Goal: Task Accomplishment & Management: Manage account settings

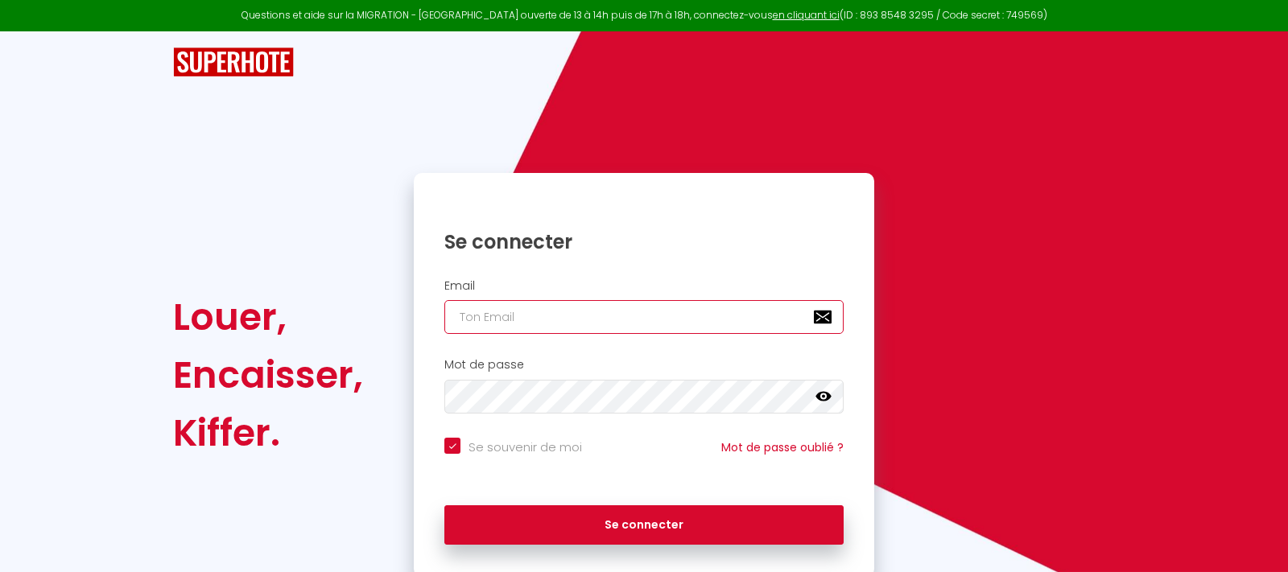
click at [537, 322] on input "email" at bounding box center [643, 317] width 399 height 34
type input "b"
checkbox input "true"
type input "bn"
checkbox input "true"
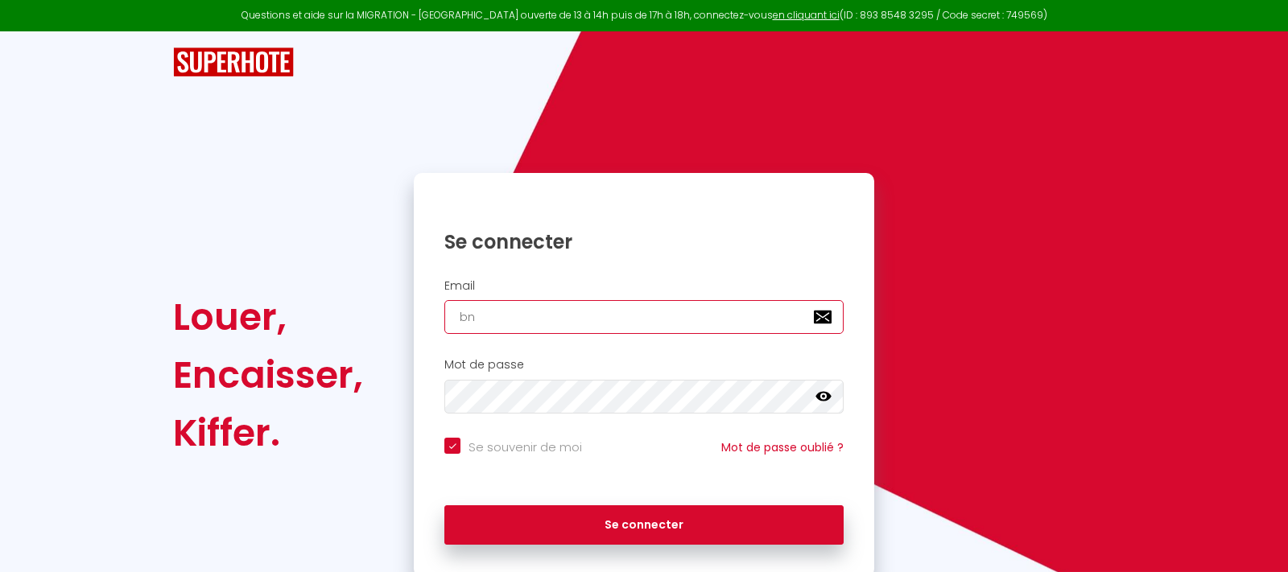
type input "bnb"
checkbox input "true"
type input "[EMAIL_ADDRESS][DOMAIN_NAME]"
checkbox input "true"
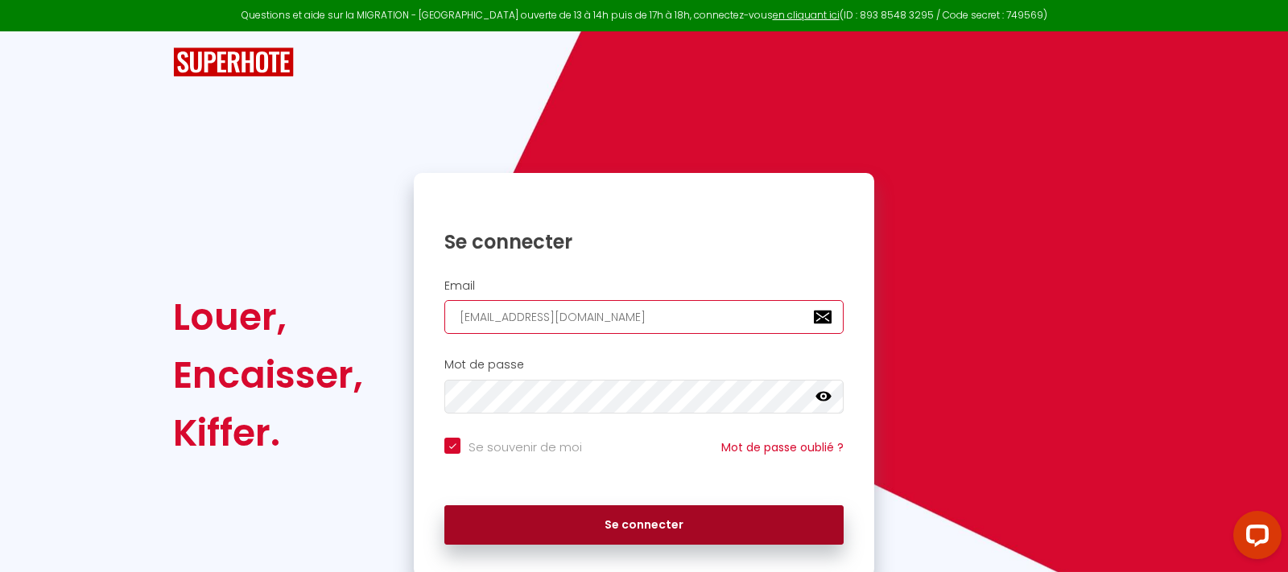
type input "[EMAIL_ADDRESS][DOMAIN_NAME]"
click at [594, 521] on button "Se connecter" at bounding box center [643, 525] width 399 height 40
checkbox input "true"
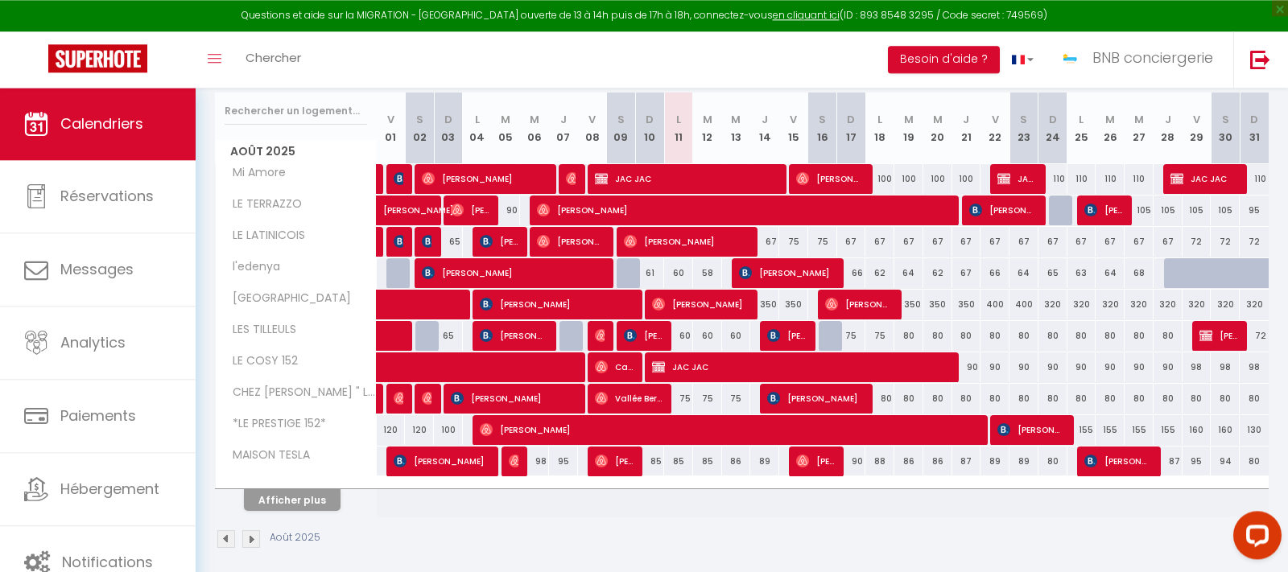
scroll to position [214, 0]
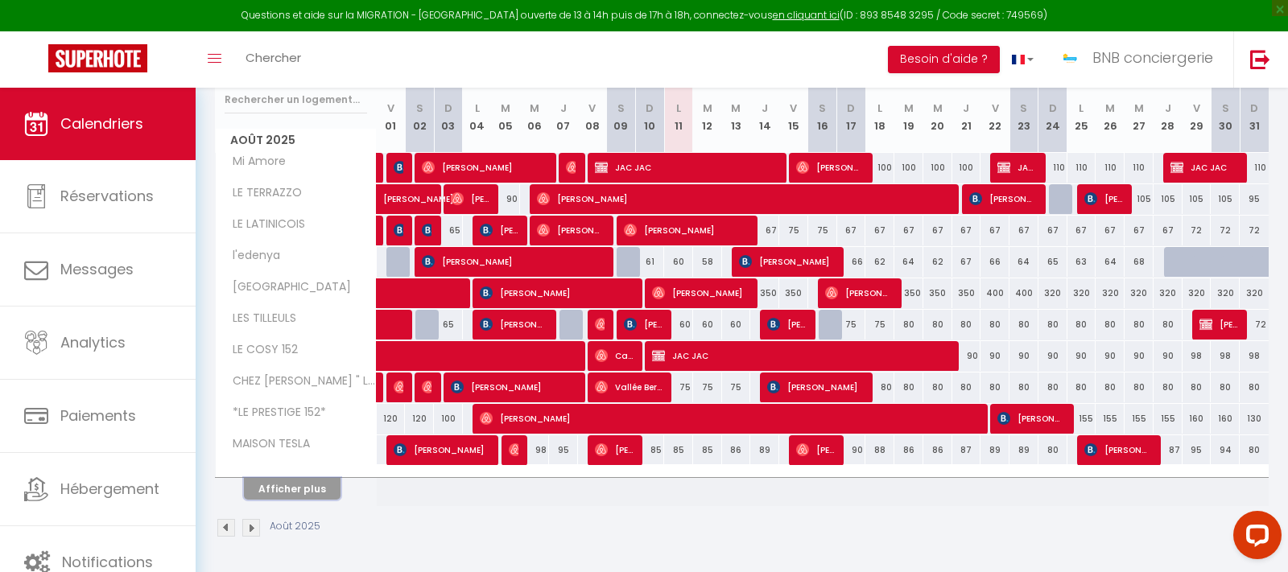
click at [299, 497] on button "Afficher plus" at bounding box center [292, 489] width 97 height 22
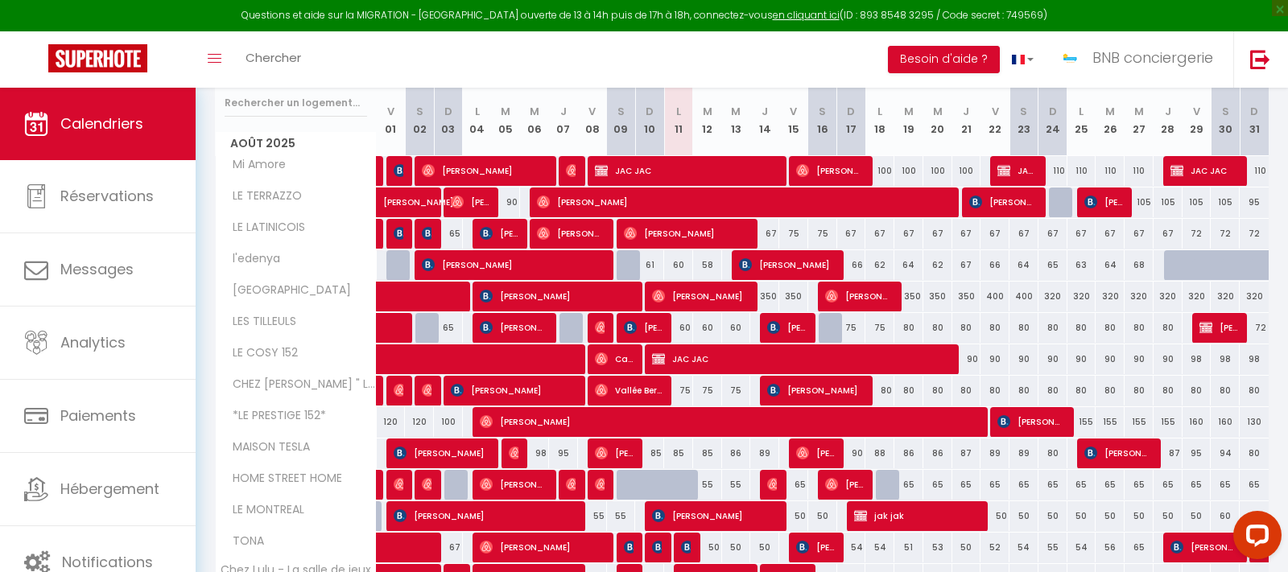
scroll to position [0, 0]
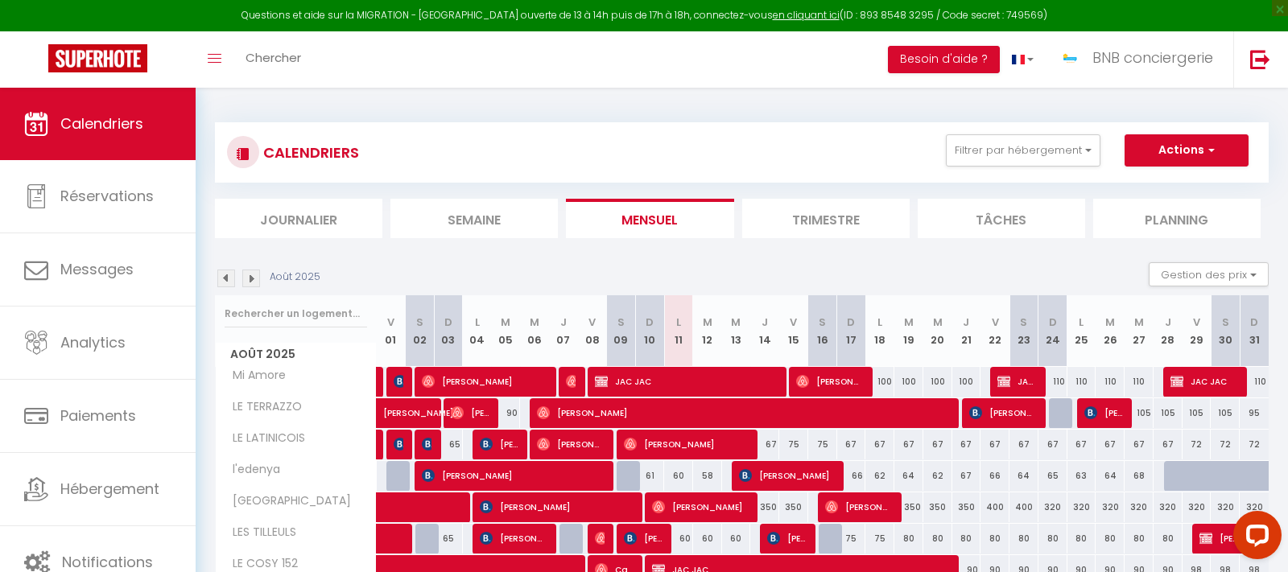
click at [1053, 408] on div at bounding box center [1063, 413] width 29 height 31
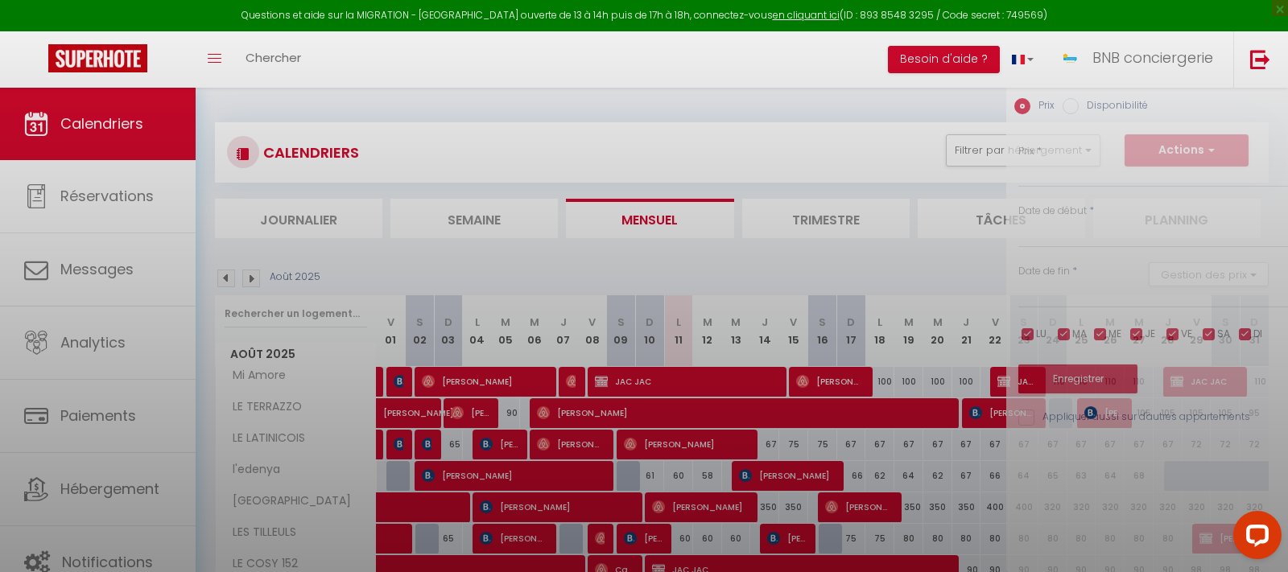
type input "105"
type input "Dim 24 Août 2025"
type input "Lun 25 Août 2025"
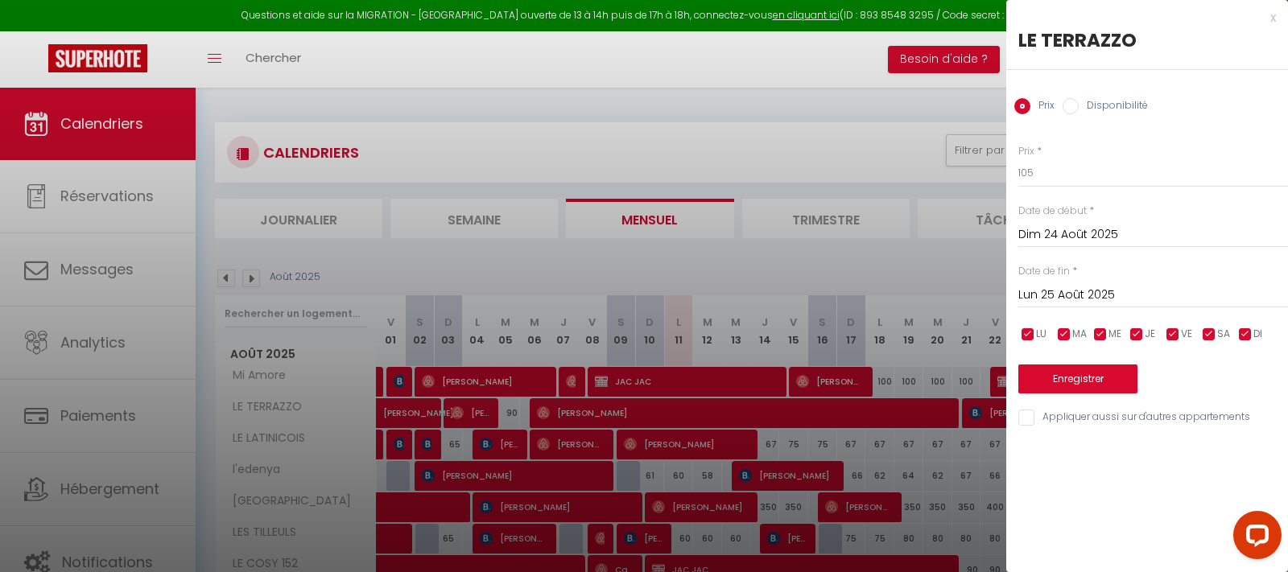
click at [934, 259] on div at bounding box center [644, 286] width 1288 height 572
